Goal: Obtain resource: Download file/media

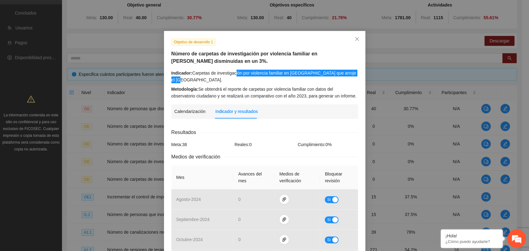
scroll to position [33, 0]
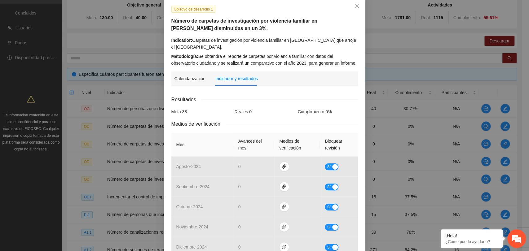
click at [274, 99] on div "Resultados" at bounding box center [264, 100] width 187 height 8
click at [265, 102] on div "Resultados" at bounding box center [264, 100] width 187 height 8
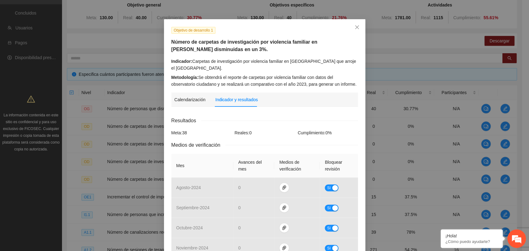
scroll to position [0, 0]
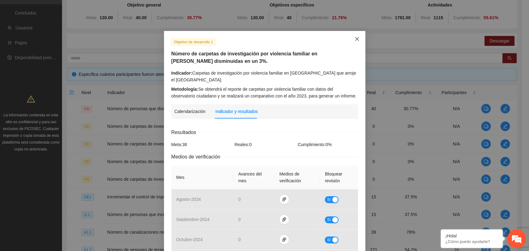
drag, startPoint x: 355, startPoint y: 40, endPoint x: 350, endPoint y: 44, distance: 6.4
click at [355, 40] on icon "close" at bounding box center [357, 39] width 5 height 5
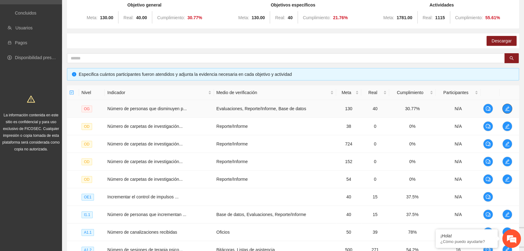
click at [505, 107] on icon "edit" at bounding box center [507, 108] width 5 height 5
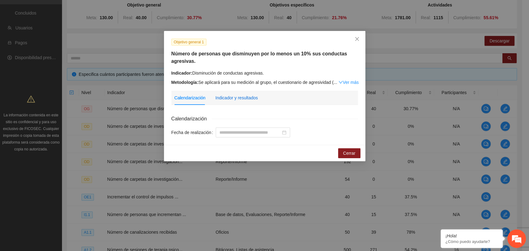
click at [245, 99] on div "Indicador y resultados" at bounding box center [236, 98] width 42 height 7
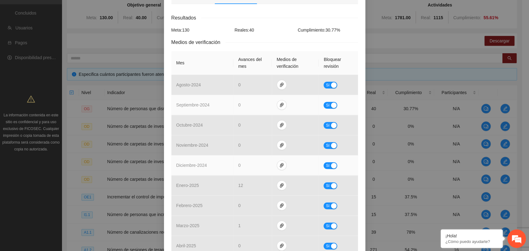
scroll to position [226, 0]
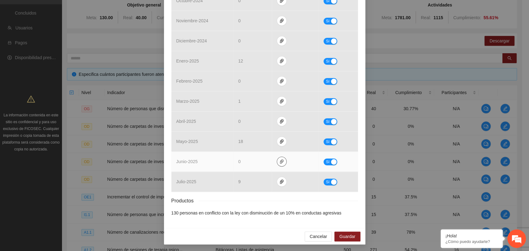
click at [279, 162] on icon "paper-clip" at bounding box center [281, 161] width 5 height 5
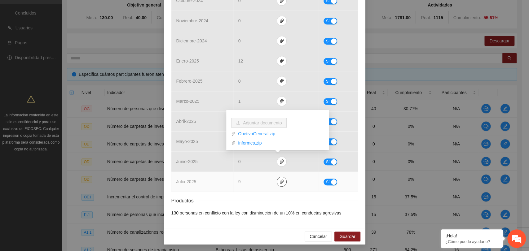
click at [279, 181] on icon "paper-clip" at bounding box center [281, 182] width 5 height 5
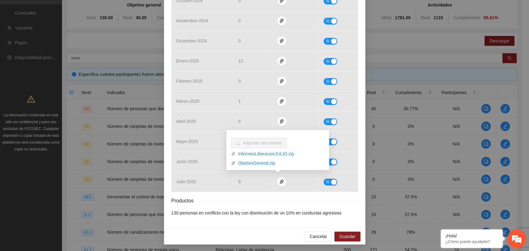
click at [255, 197] on div "Productos" at bounding box center [264, 201] width 187 height 8
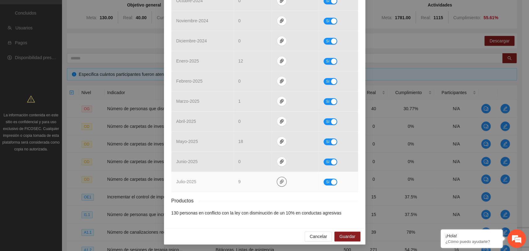
click at [279, 180] on icon "paper-clip" at bounding box center [281, 182] width 5 height 5
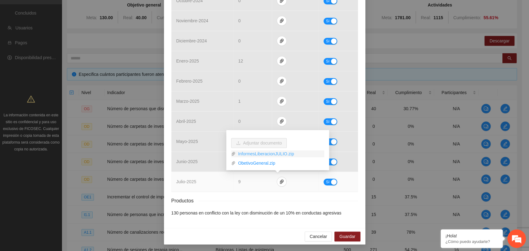
click at [260, 152] on link "InformesLiberacionJULIO.zip" at bounding box center [280, 154] width 89 height 7
click at [256, 165] on link "ObetivoGeneral.zip" at bounding box center [280, 163] width 89 height 7
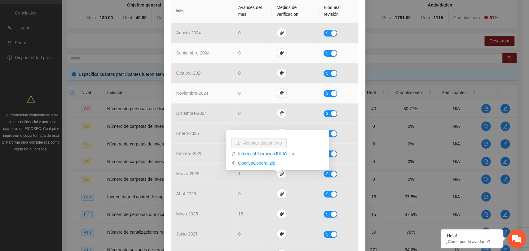
scroll to position [172, 0]
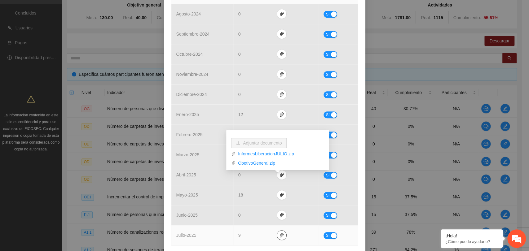
click at [279, 234] on icon "paper-clip" at bounding box center [281, 235] width 5 height 5
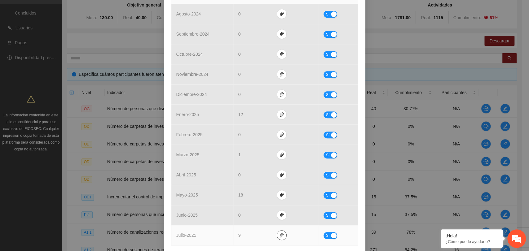
click at [279, 235] on icon "paper-clip" at bounding box center [281, 235] width 5 height 5
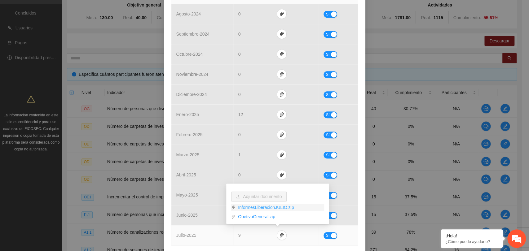
click at [256, 206] on link "InformesLiberacionJULIO.zip" at bounding box center [280, 207] width 89 height 7
click at [252, 218] on link "ObetivoGeneral.zip" at bounding box center [280, 217] width 89 height 7
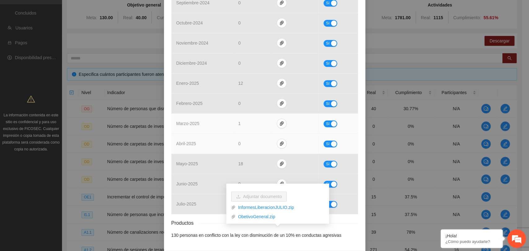
scroll to position [191, 0]
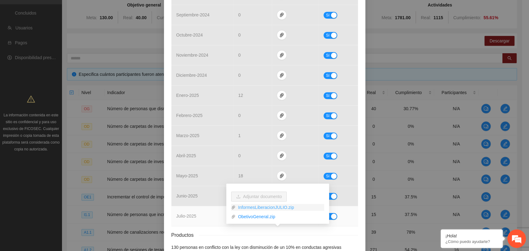
click at [271, 208] on link "InformesLiberacionJULIO.zip" at bounding box center [280, 207] width 89 height 7
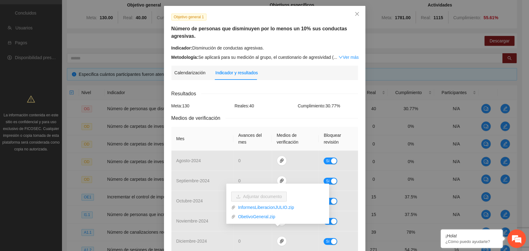
scroll to position [0, 0]
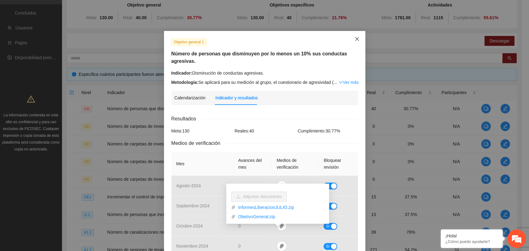
drag, startPoint x: 355, startPoint y: 40, endPoint x: 355, endPoint y: 45, distance: 4.7
click at [355, 40] on icon "close" at bounding box center [357, 39] width 5 height 5
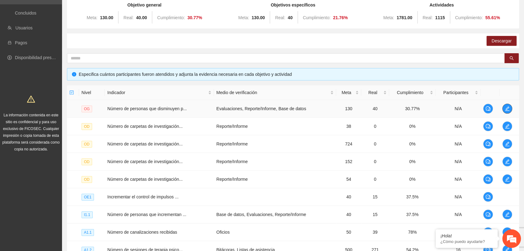
click at [509, 107] on icon "edit" at bounding box center [507, 108] width 5 height 5
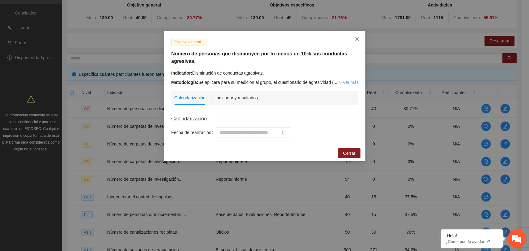
click at [354, 85] on div "Metodología: Se aplicará para su medición al grupo, el cuestionario de agresivi…" at bounding box center [264, 82] width 187 height 7
click at [353, 83] on link "Ver más" at bounding box center [349, 82] width 20 height 5
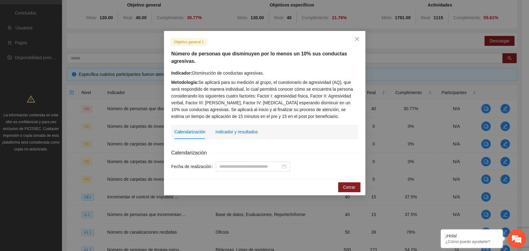
click at [238, 130] on div "Indicador y resultados" at bounding box center [236, 132] width 42 height 7
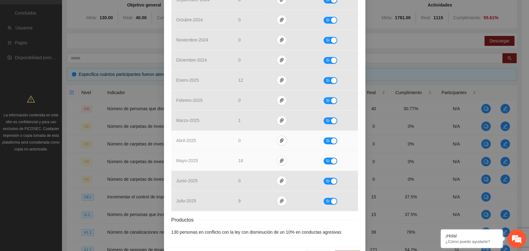
scroll to position [241, 0]
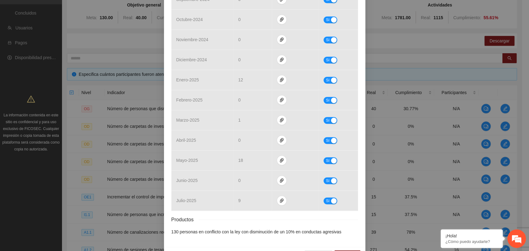
click at [359, 153] on div "Objetivo general 1 Número de personas que disminuyen por lo menos un 10% sus co…" at bounding box center [265, 18] width 202 height 457
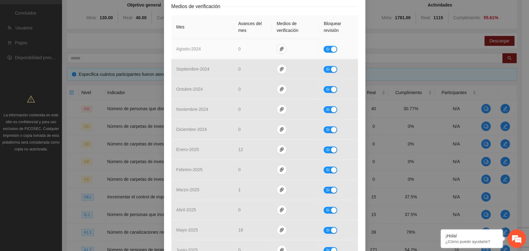
scroll to position [260, 0]
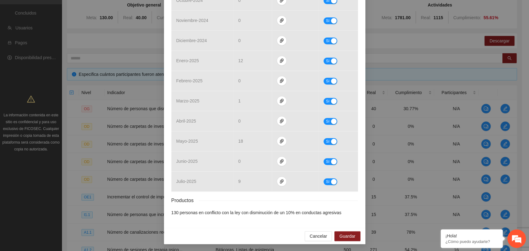
click at [240, 198] on div "Productos" at bounding box center [264, 201] width 187 height 8
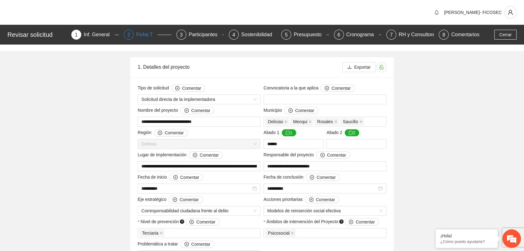
click at [145, 35] on div "Ficha T" at bounding box center [146, 35] width 21 height 10
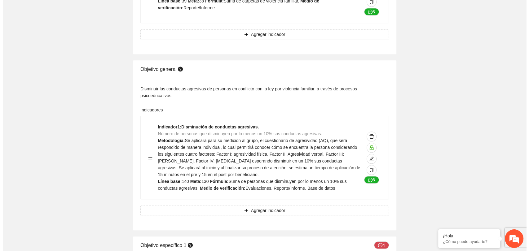
scroll to position [393, 0]
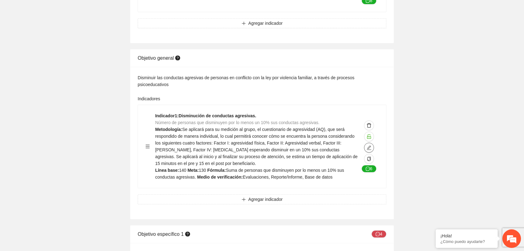
type textarea "***"
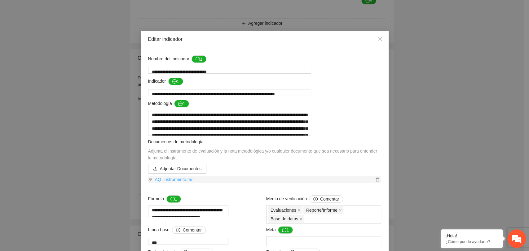
click at [176, 183] on link "AQ_instrumento.rar" at bounding box center [263, 179] width 221 height 7
